Goal: Task Accomplishment & Management: Manage account settings

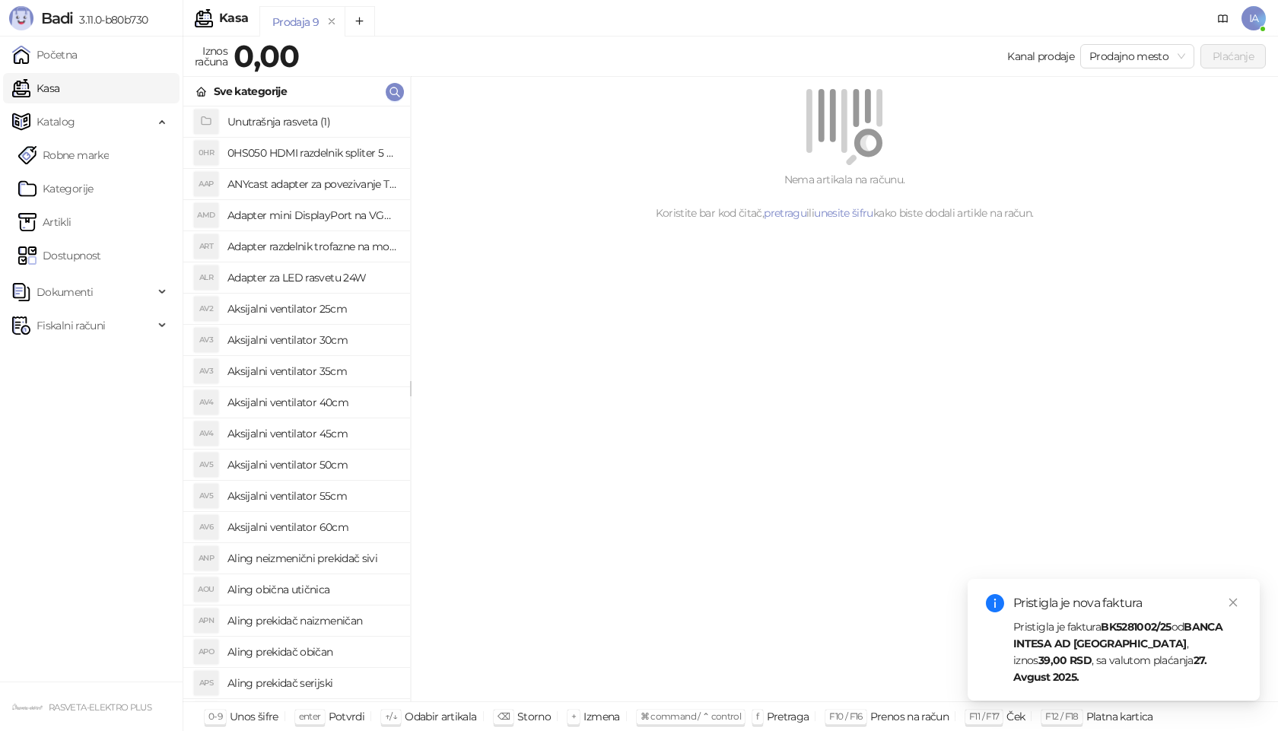
click at [1171, 634] on strong "BK5281002/25" at bounding box center [1136, 627] width 70 height 14
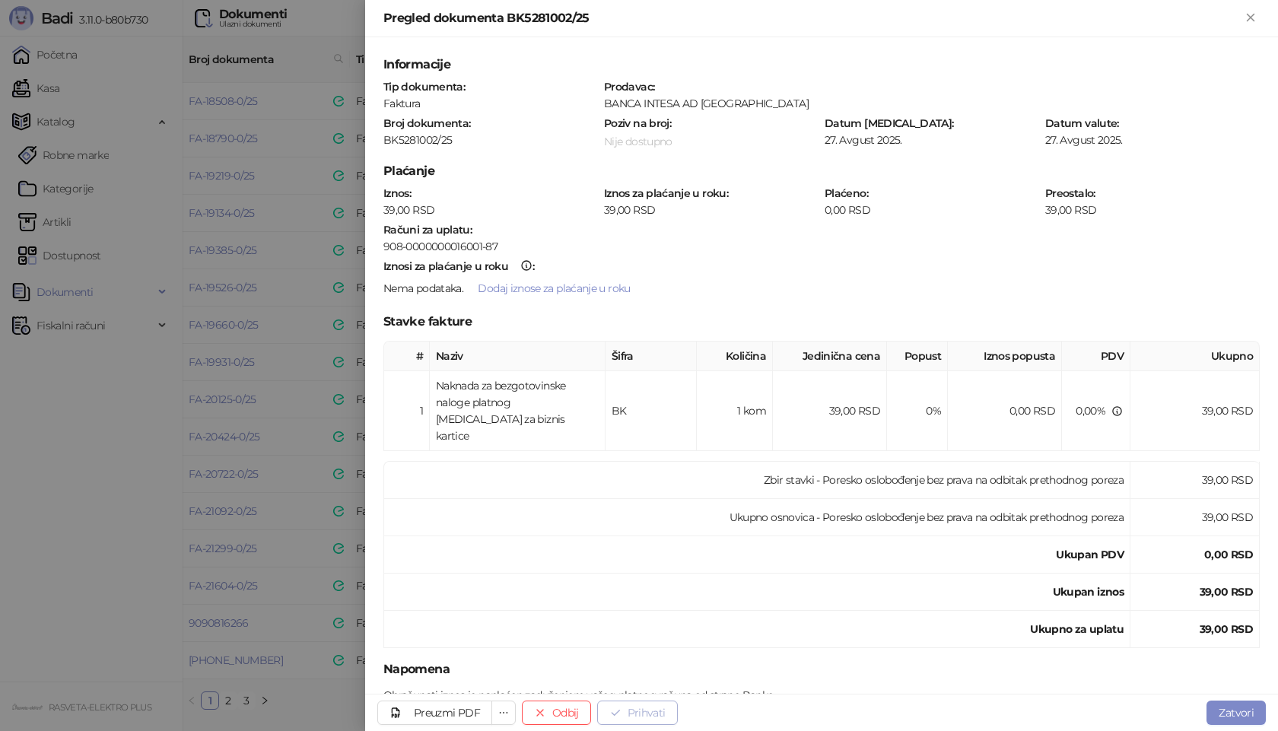
click at [633, 714] on button "Prihvati" at bounding box center [637, 712] width 81 height 24
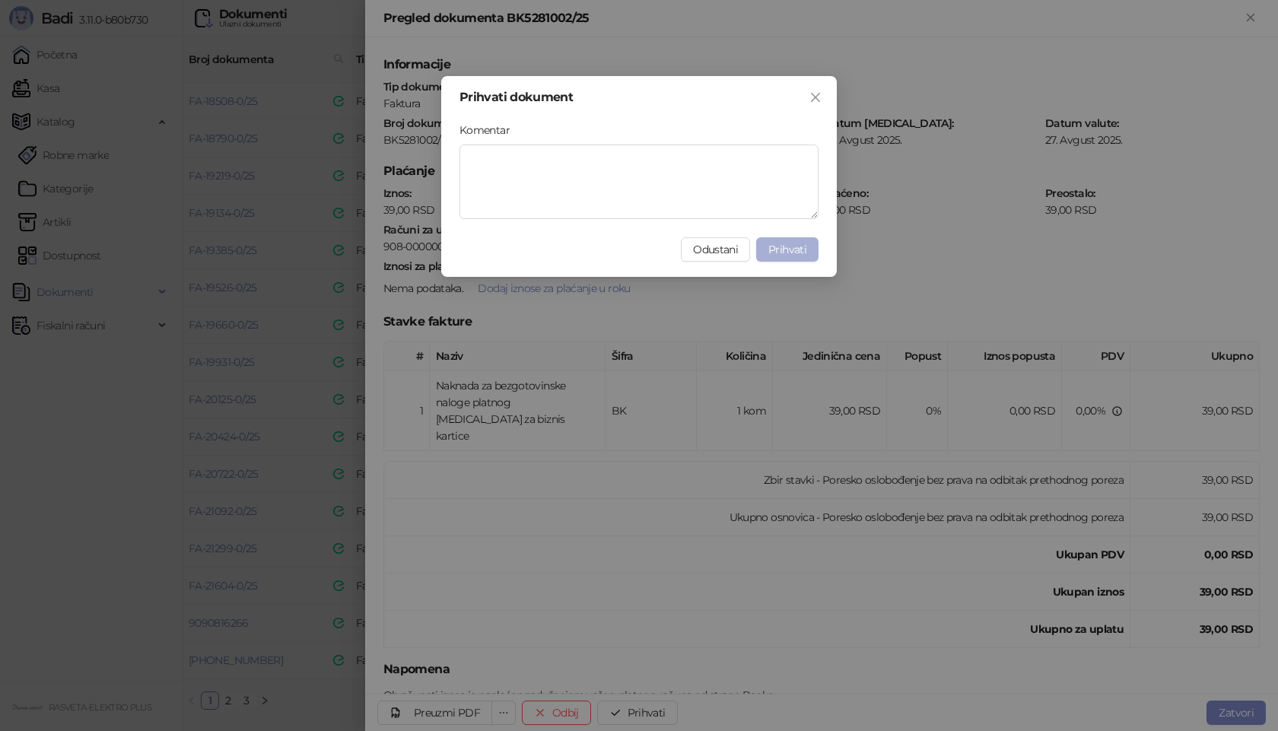
click at [800, 256] on button "Prihvati" at bounding box center [787, 249] width 62 height 24
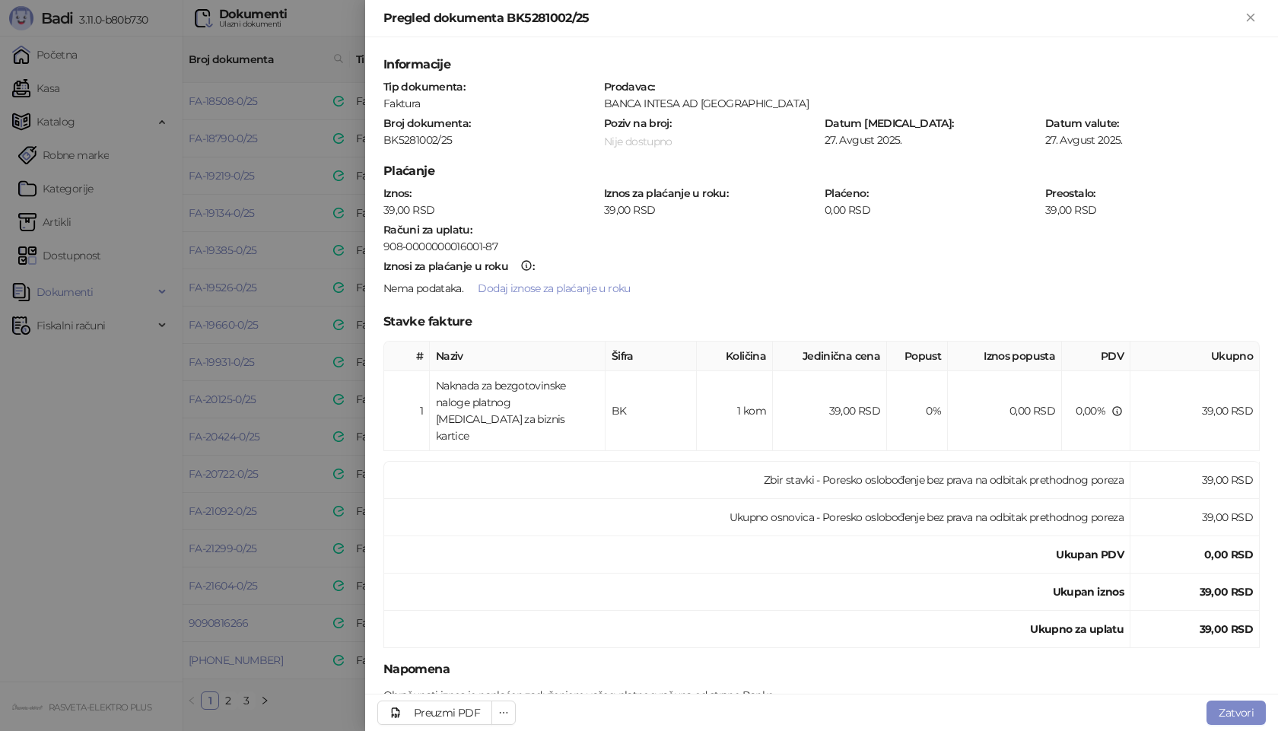
click at [300, 685] on div at bounding box center [639, 365] width 1278 height 731
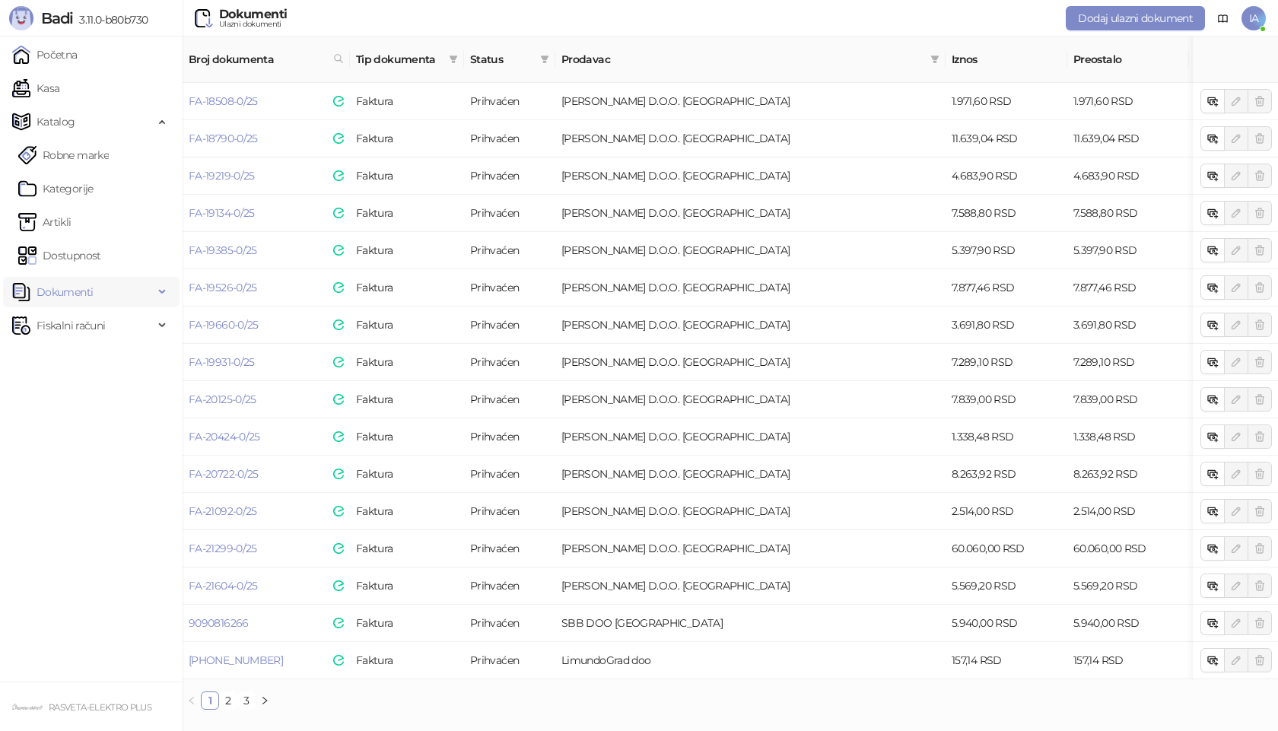
click at [78, 287] on span "Dokumenti" at bounding box center [65, 292] width 56 height 30
click at [73, 318] on link "Ulazni dokumenti" at bounding box center [73, 325] width 111 height 30
click at [92, 324] on link "Ulazni dokumenti" at bounding box center [73, 325] width 111 height 30
click at [227, 697] on link "2" at bounding box center [228, 700] width 17 height 17
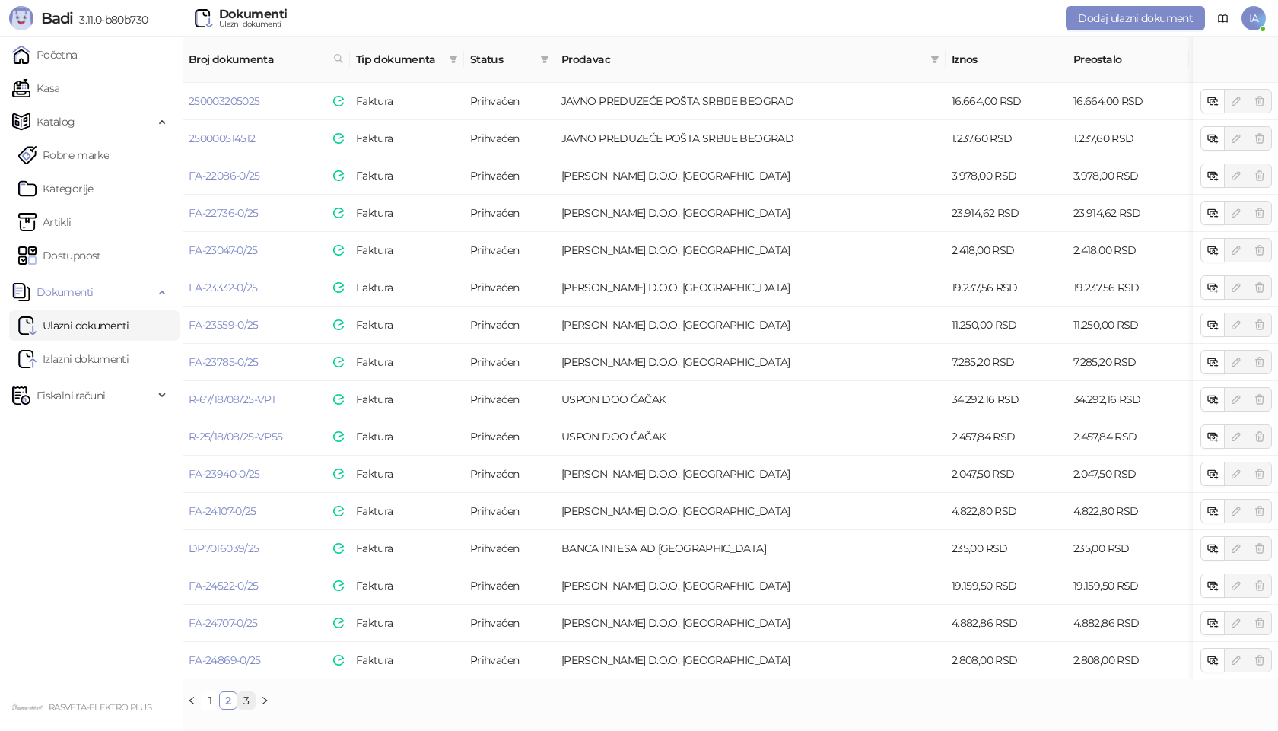
click at [248, 697] on link "3" at bounding box center [246, 700] width 17 height 17
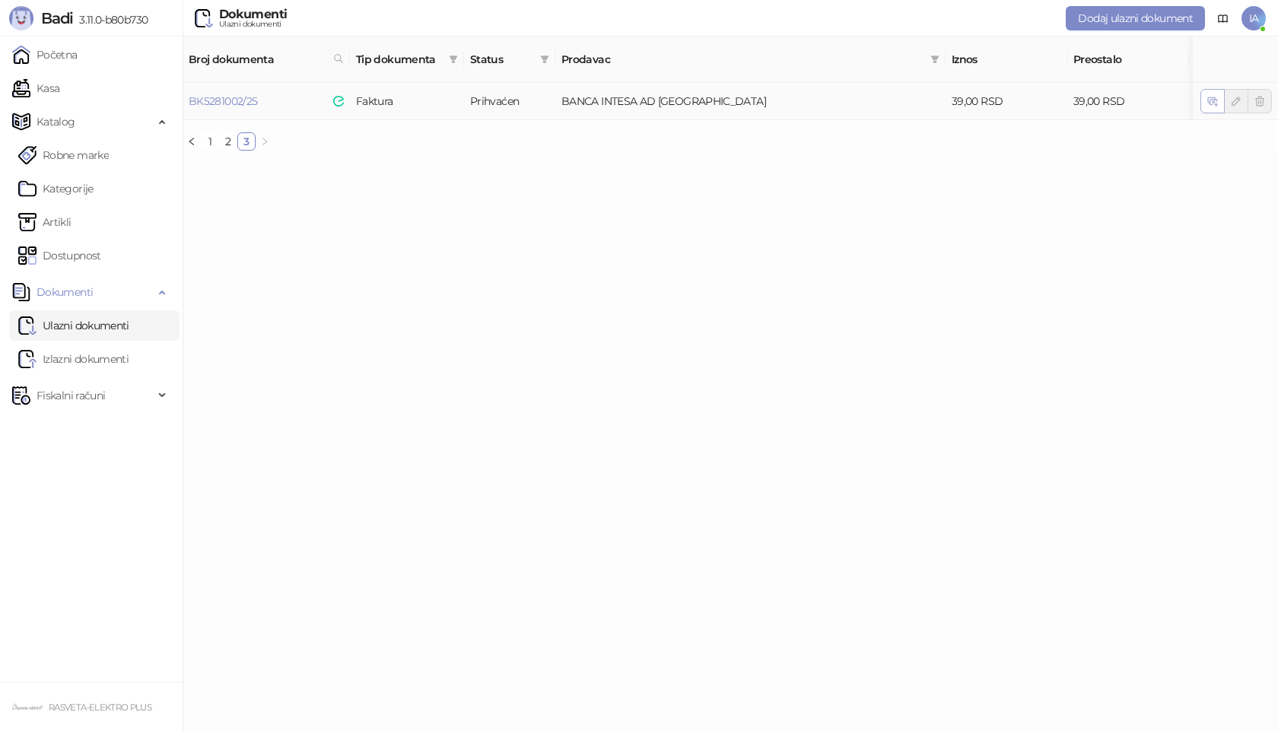
click at [1209, 97] on icon "button" at bounding box center [1211, 99] width 7 height 5
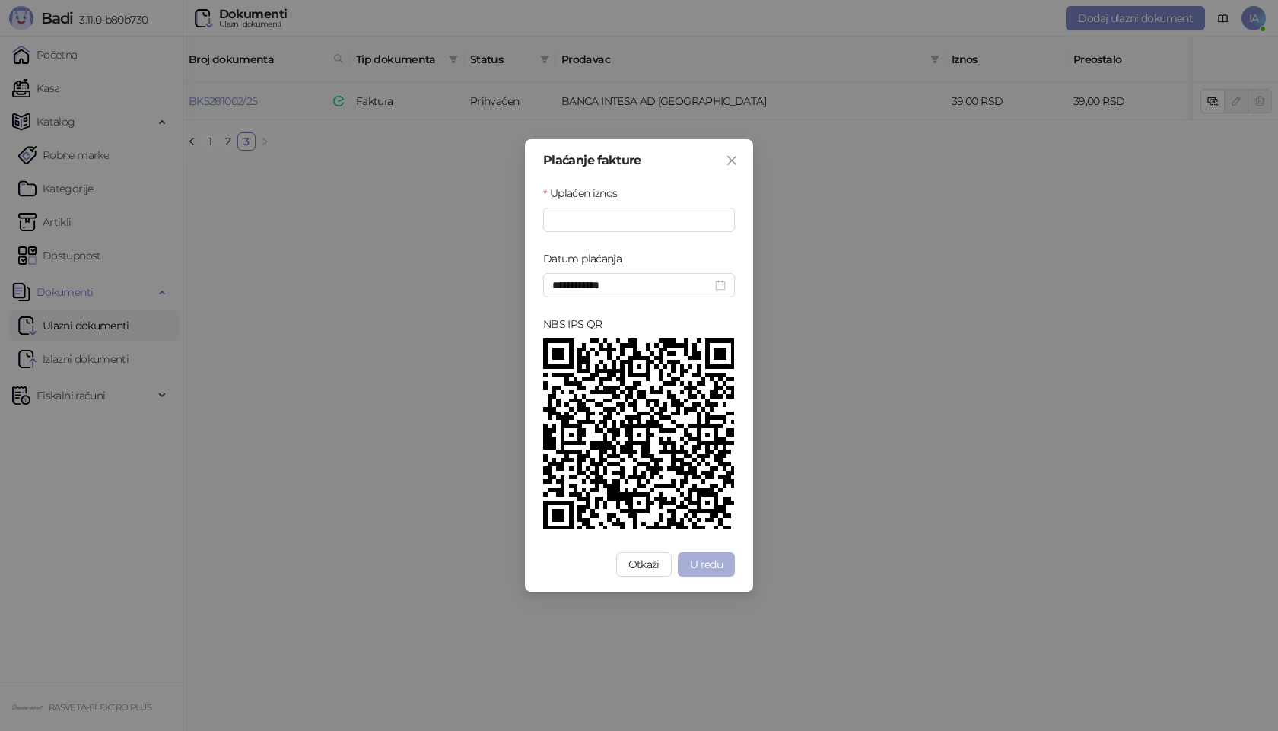
click at [723, 568] on button "U redu" at bounding box center [706, 564] width 57 height 24
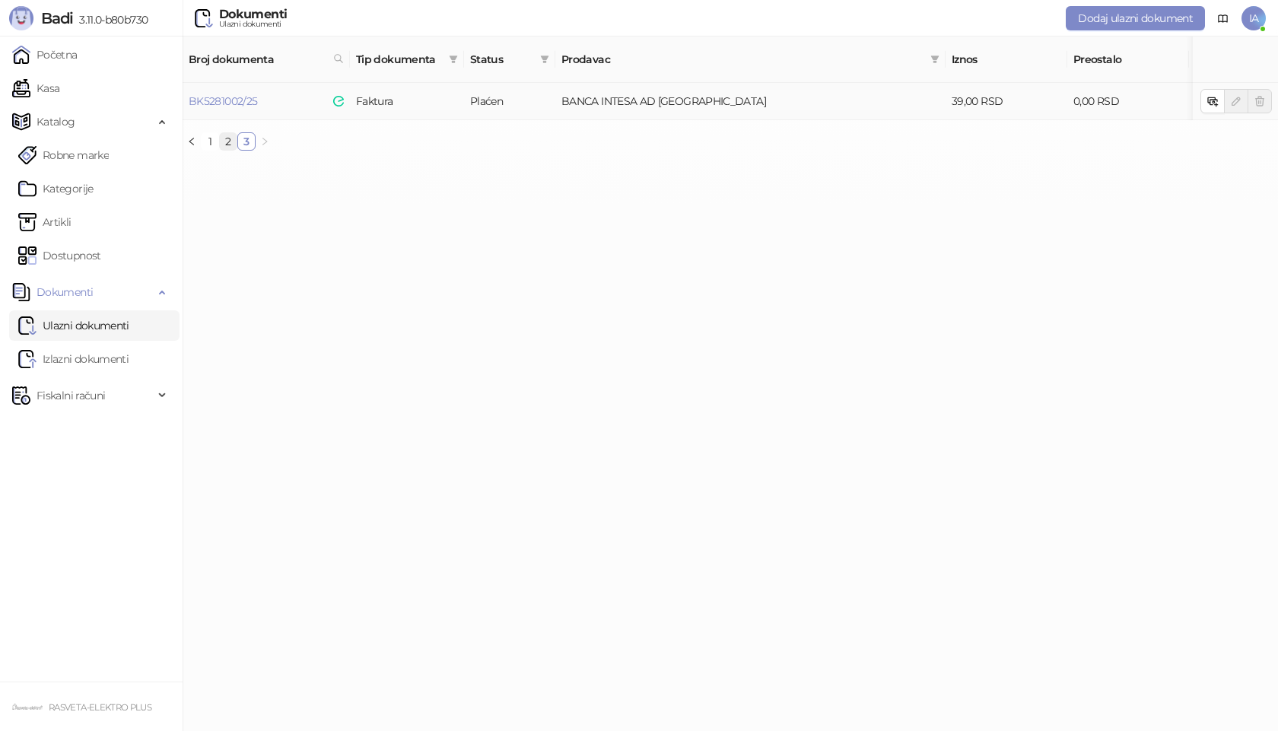
click at [230, 135] on link "2" at bounding box center [228, 141] width 17 height 17
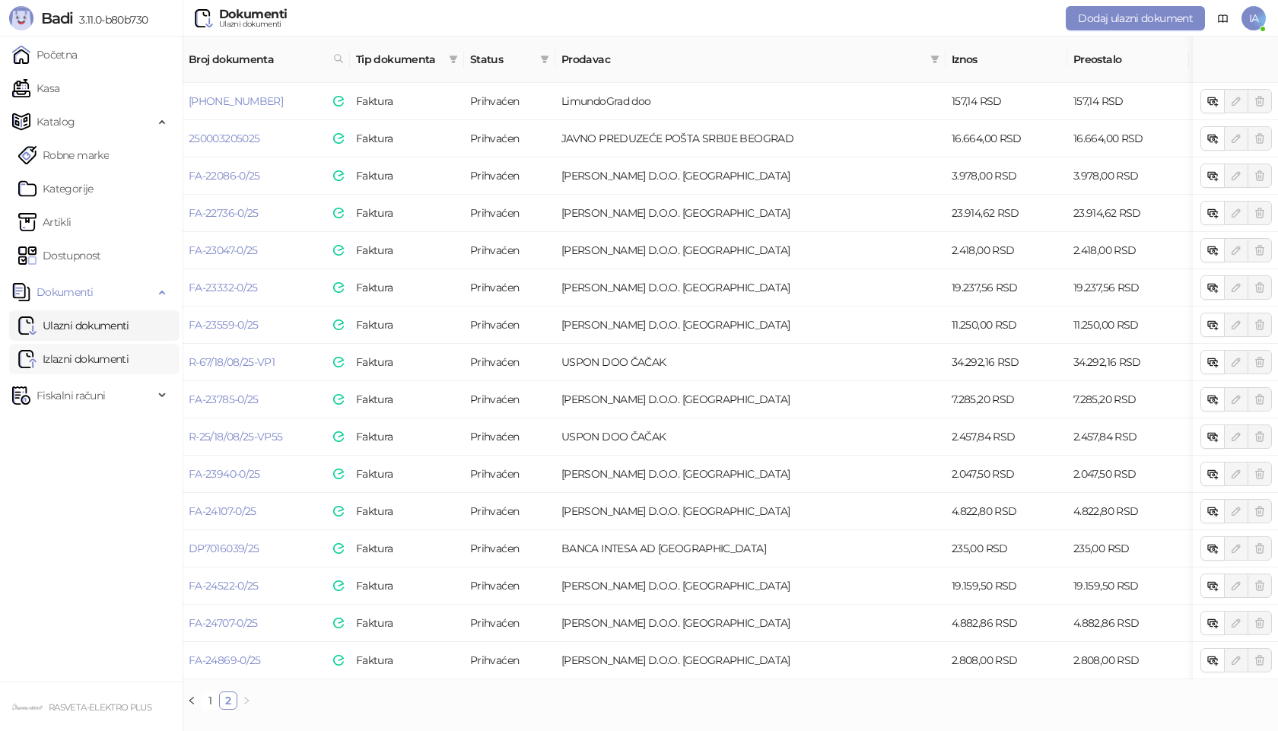
click at [98, 364] on link "Izlazni dokumenti" at bounding box center [73, 359] width 110 height 30
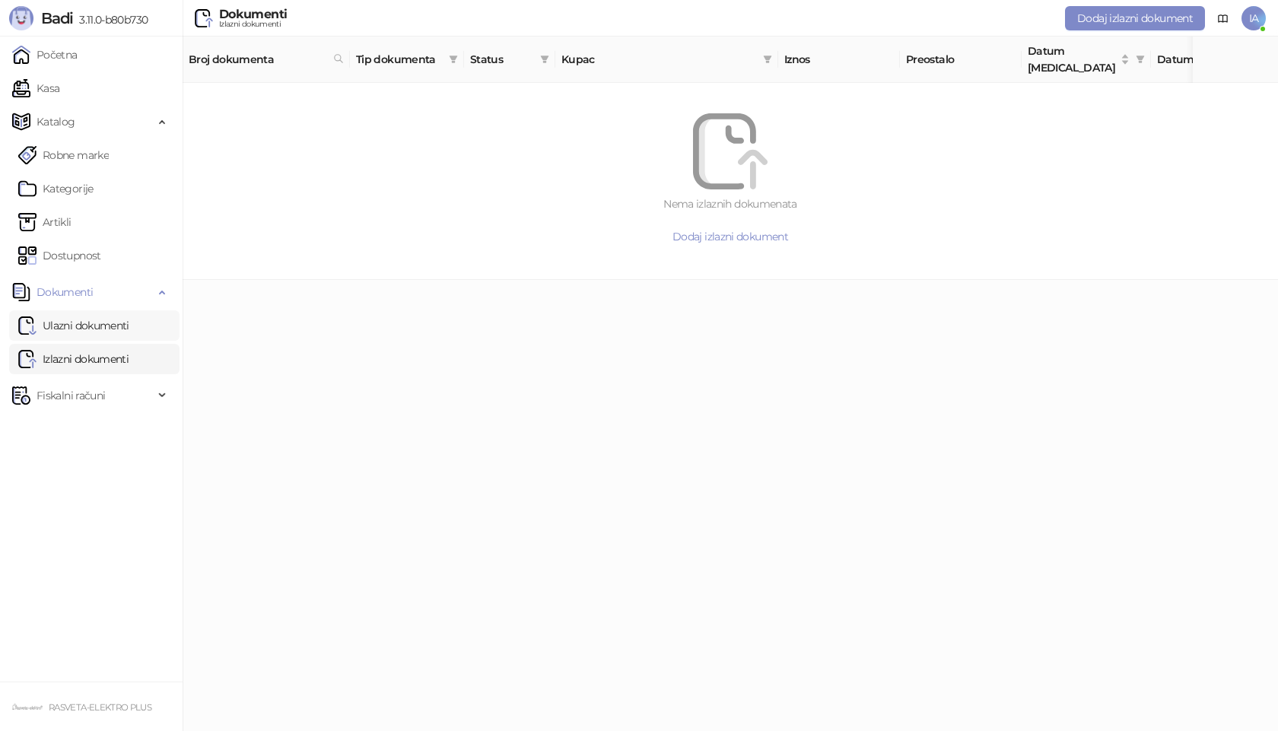
click at [97, 329] on link "Ulazni dokumenti" at bounding box center [73, 325] width 111 height 30
